Goal: Task Accomplishment & Management: Use online tool/utility

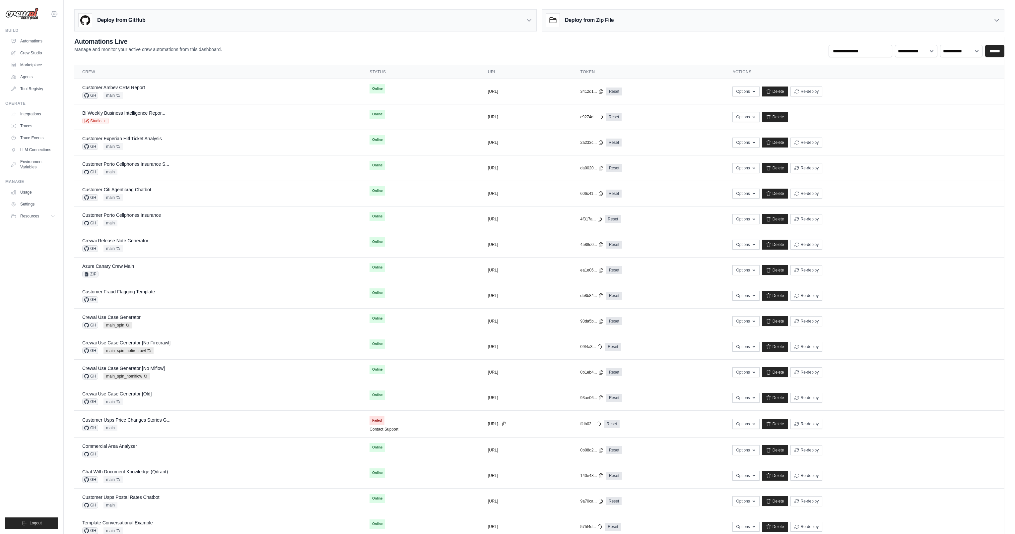
click at [58, 16] on div "daniel@crewai.com CrewAI Internal Org AMBEV - DTC Grupo Piracanjuba CrewAI Demo…" at bounding box center [31, 10] width 53 height 21
click at [57, 15] on icon at bounding box center [54, 14] width 8 height 8
click at [61, 112] on link "Daniel CrewAI" at bounding box center [54, 118] width 58 height 12
click at [18, 293] on ul "Build Automations Crew Studio Marketplace Agents" at bounding box center [31, 278] width 53 height 501
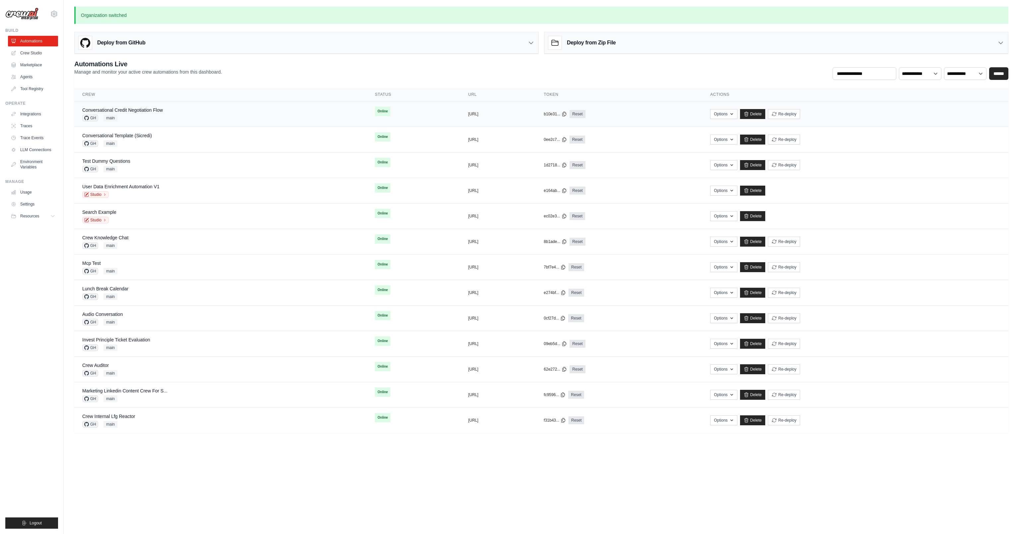
click at [114, 112] on div "Conversational Credit Negotiation Flow" at bounding box center [122, 110] width 81 height 7
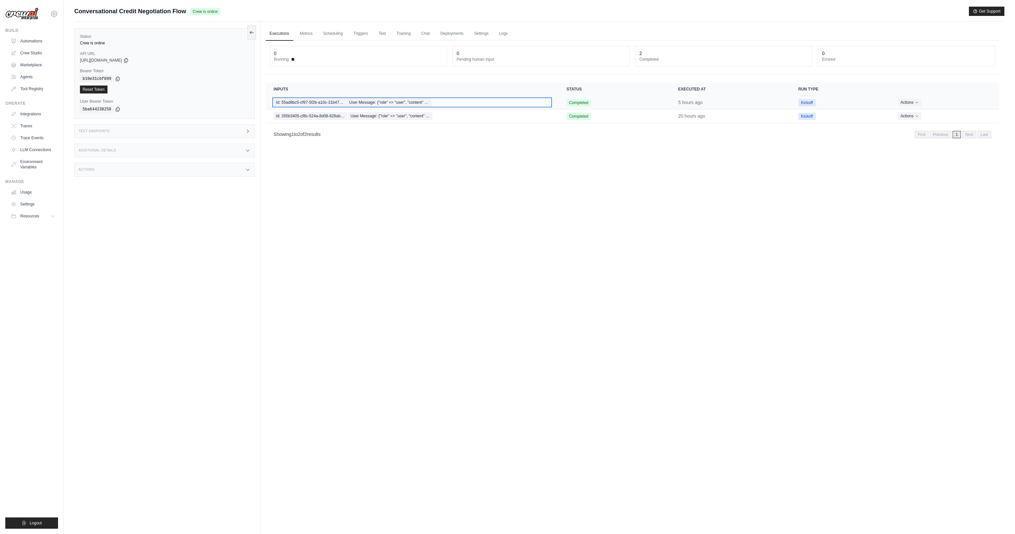
click at [316, 104] on span "Id: 55ad8bc5-cf97-5f2b-a10c-31b47…" at bounding box center [310, 102] width 72 height 7
click at [342, 116] on span "Id: 265b3405-cf8c-524a-8d08-828ab…" at bounding box center [310, 115] width 73 height 7
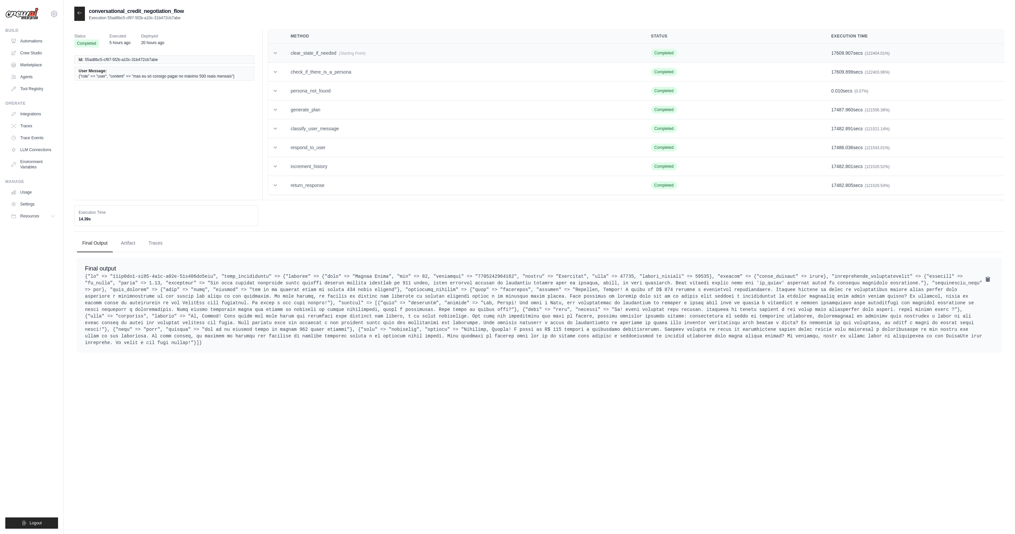
click at [332, 52] on td "clear_state_if_needed (Starting Point)" at bounding box center [463, 53] width 360 height 19
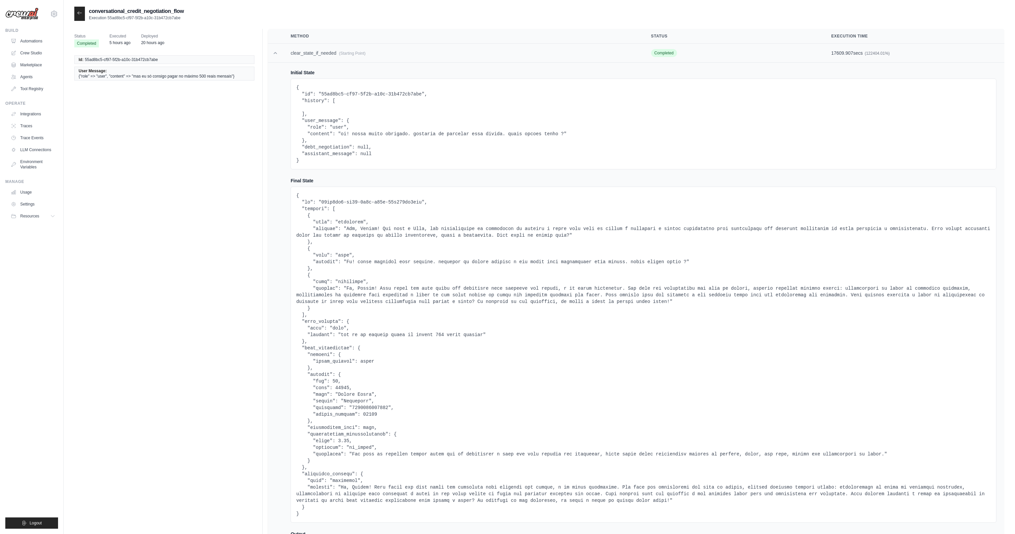
click at [332, 52] on td "clear_state_if_needed (Starting Point)" at bounding box center [463, 53] width 360 height 19
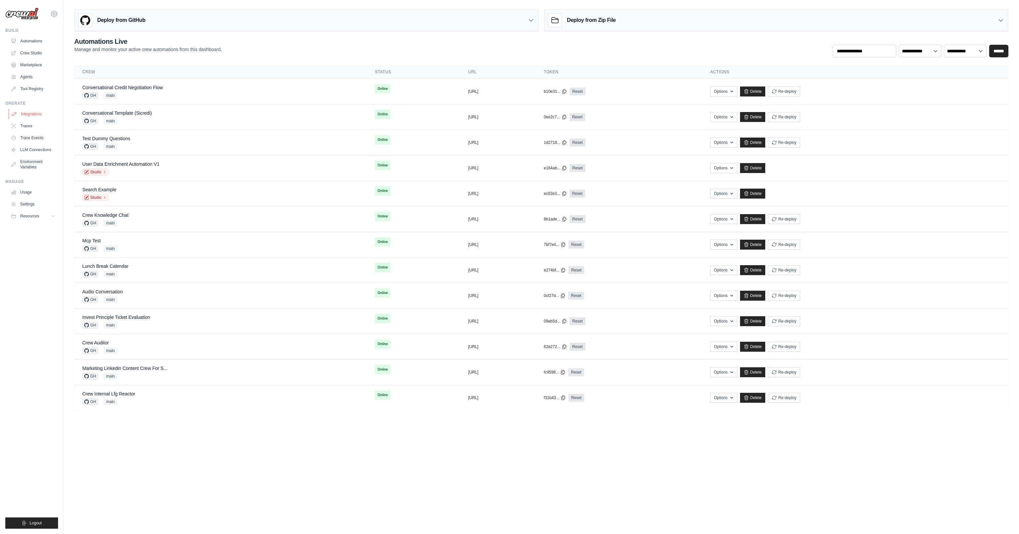
click at [36, 111] on link "Integrations" at bounding box center [34, 114] width 50 height 11
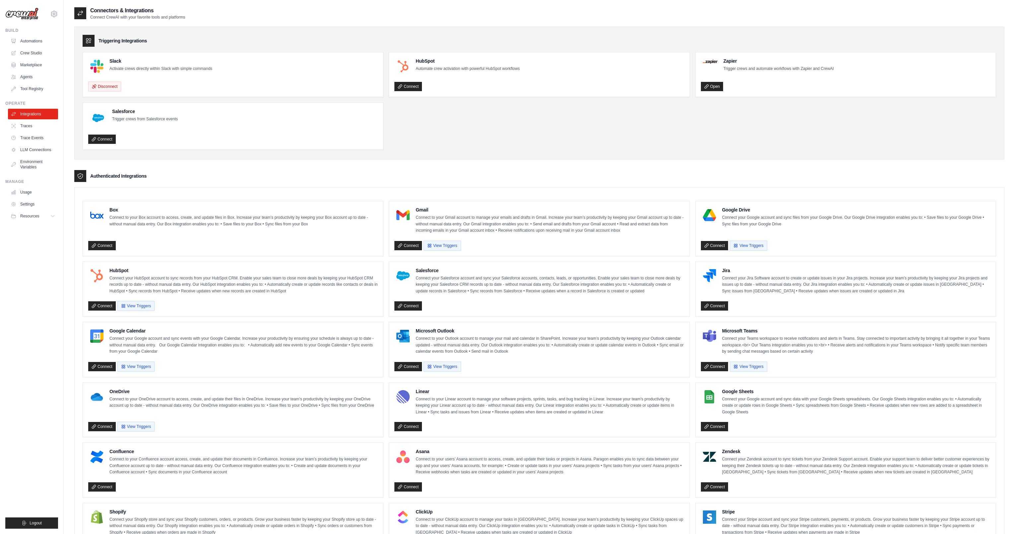
click at [534, 365] on div "Connect View Triggers" at bounding box center [539, 365] width 290 height 13
